Goal: Find specific page/section: Find specific page/section

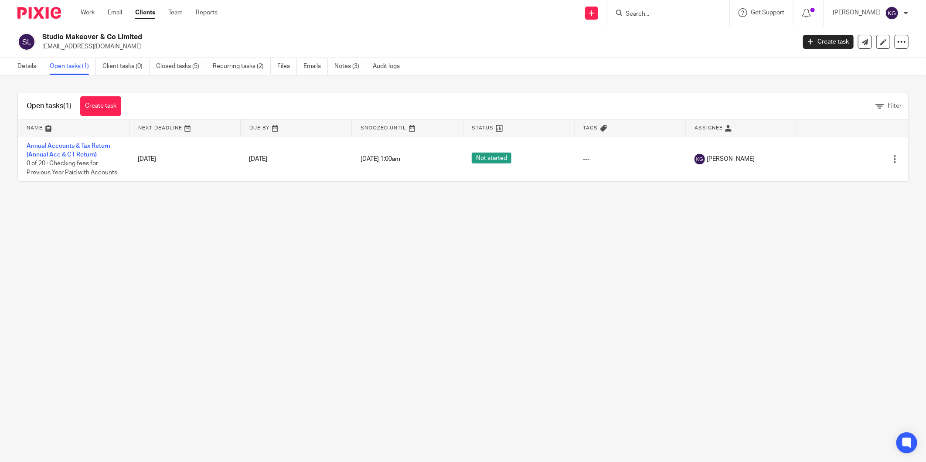
click at [656, 13] on input "Search" at bounding box center [664, 14] width 78 height 8
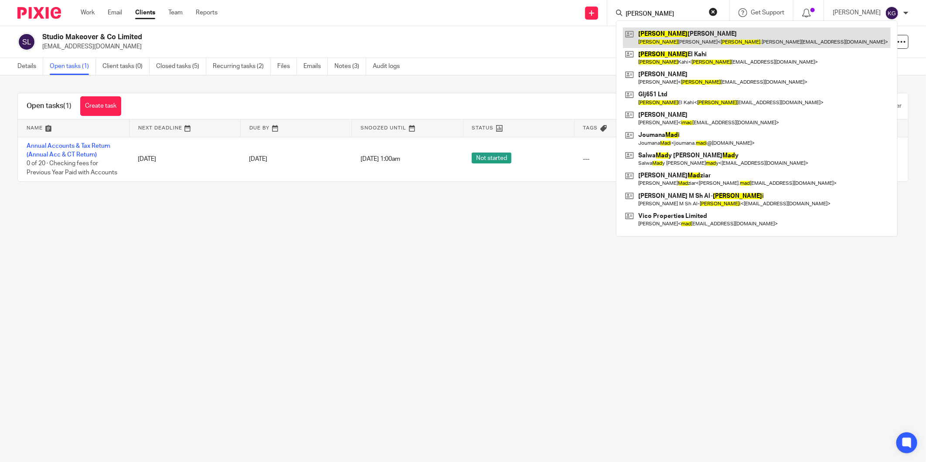
type input "[PERSON_NAME]"
click at [672, 42] on link at bounding box center [757, 37] width 268 height 20
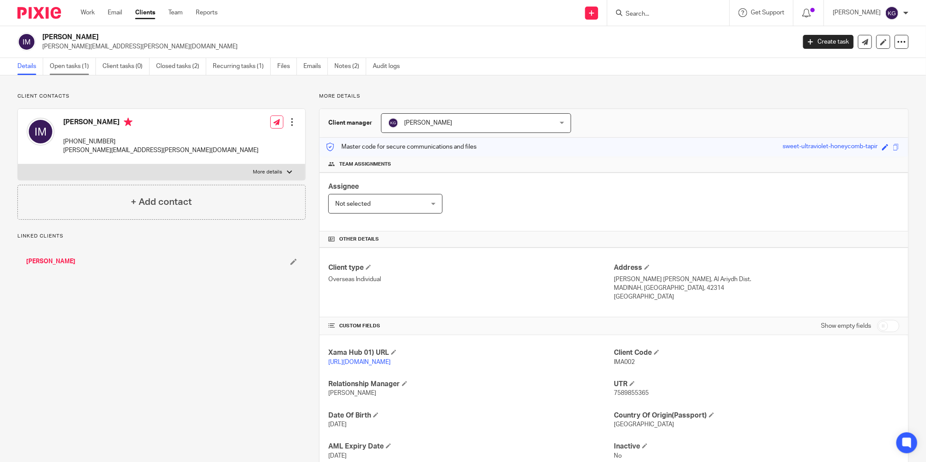
click at [61, 63] on link "Open tasks (1)" at bounding box center [73, 66] width 46 height 17
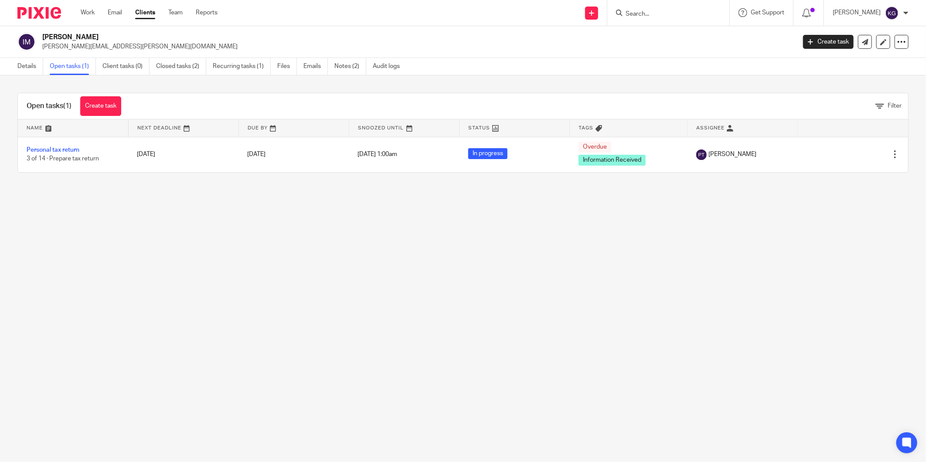
click at [648, 12] on input "Search" at bounding box center [664, 14] width 78 height 8
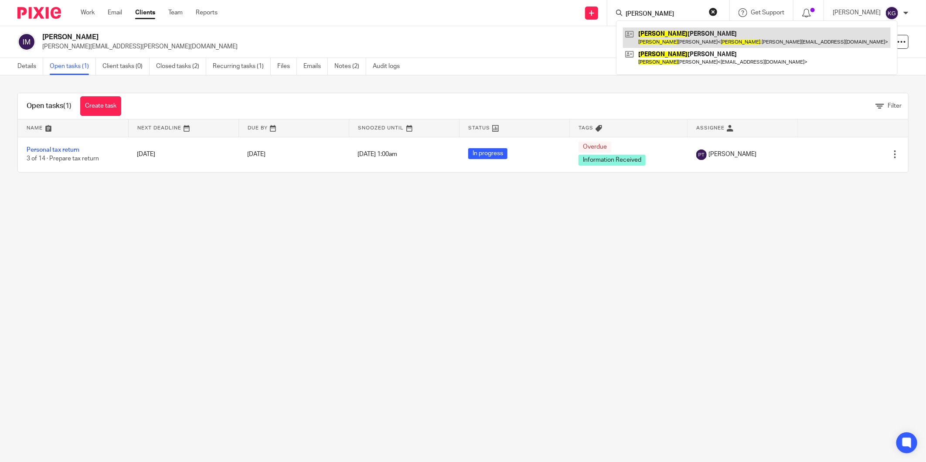
type input "liliana"
click at [665, 32] on link at bounding box center [757, 37] width 268 height 20
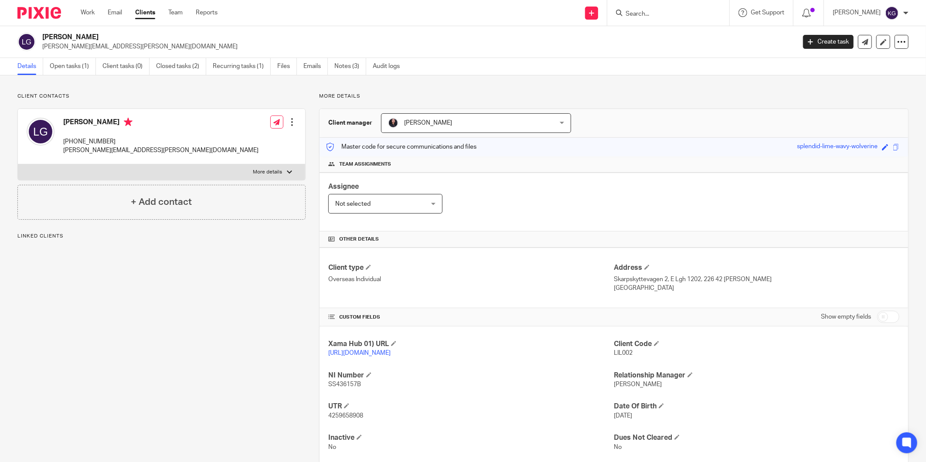
click at [65, 67] on link "Open tasks (1)" at bounding box center [73, 66] width 46 height 17
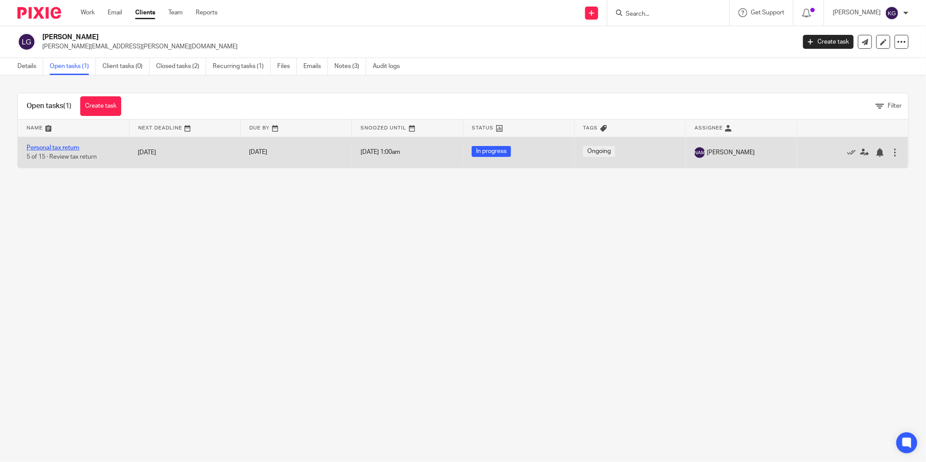
click at [48, 149] on link "Personal tax return" at bounding box center [53, 148] width 53 height 6
